Goal: Task Accomplishment & Management: Manage account settings

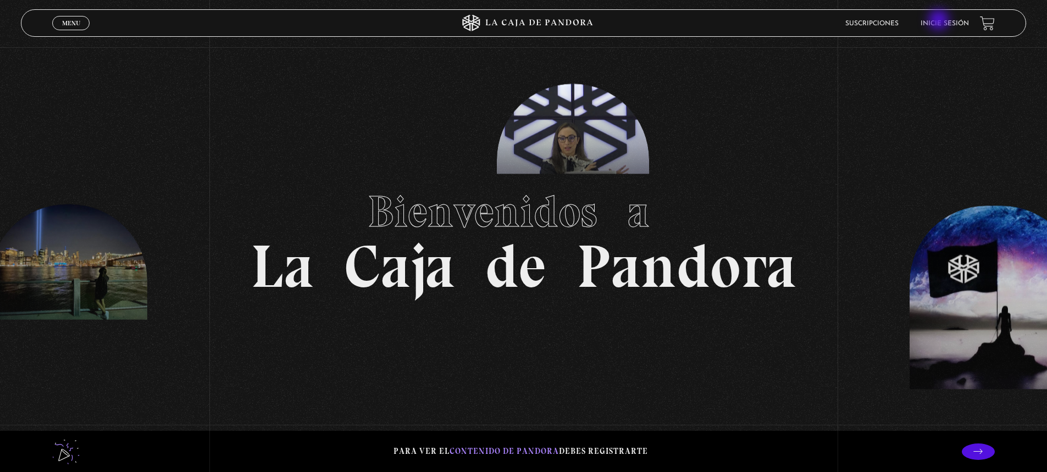
click at [940, 21] on link "Inicie sesión" at bounding box center [945, 23] width 48 height 7
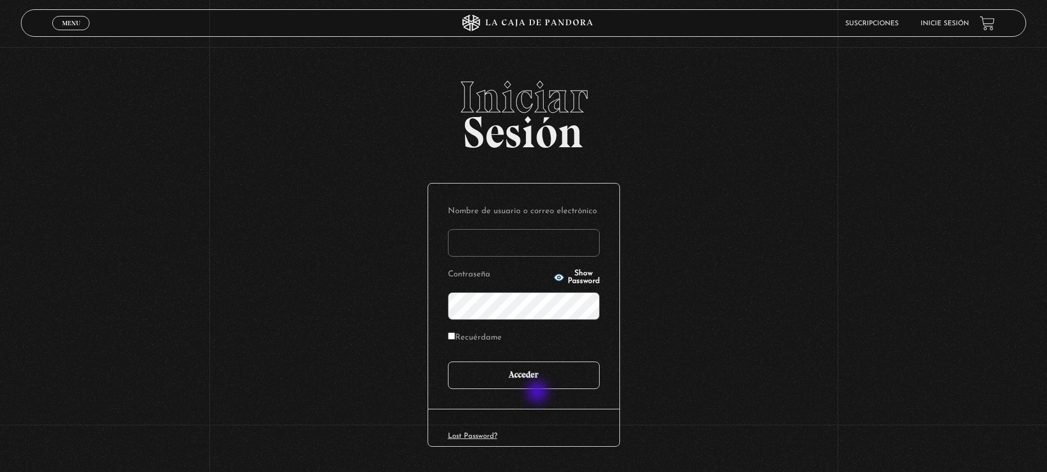
type input "[EMAIL_ADDRESS][DOMAIN_NAME]"
click at [552, 384] on input "Acceder" at bounding box center [524, 375] width 152 height 27
